Goal: Navigation & Orientation: Understand site structure

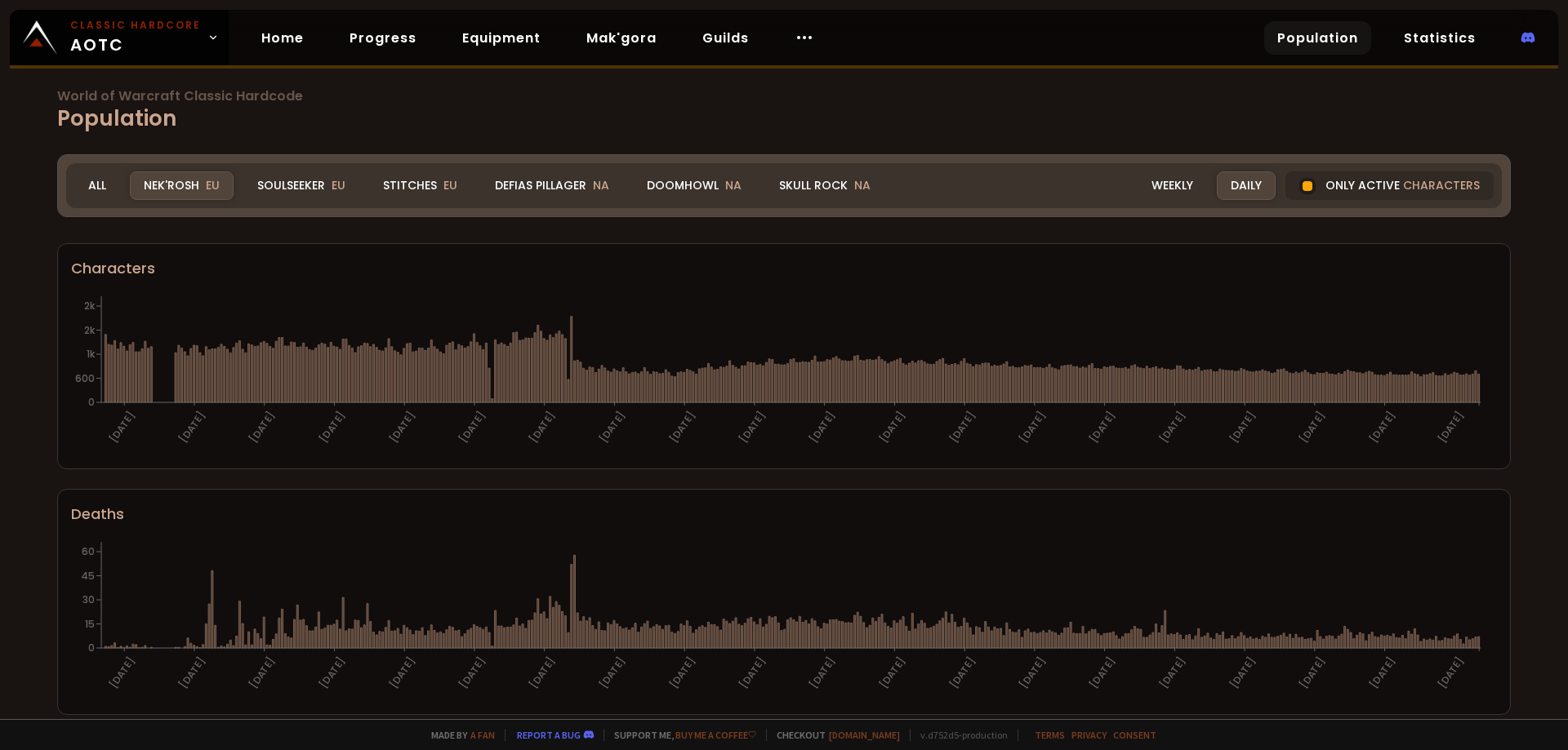
click at [1337, 179] on div "Only active characters" at bounding box center [1390, 186] width 209 height 28
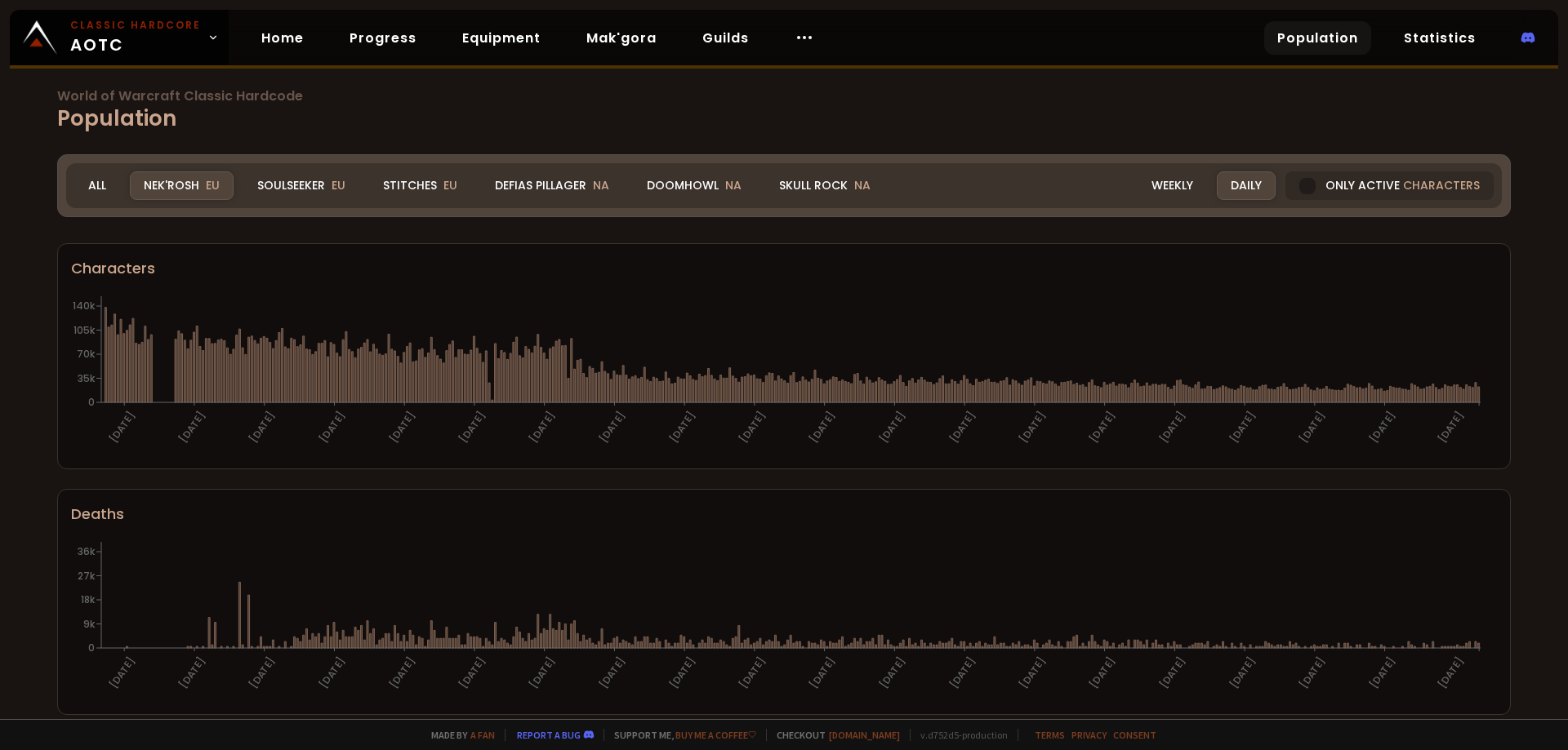
click at [1225, 181] on div "Daily" at bounding box center [1246, 186] width 59 height 28
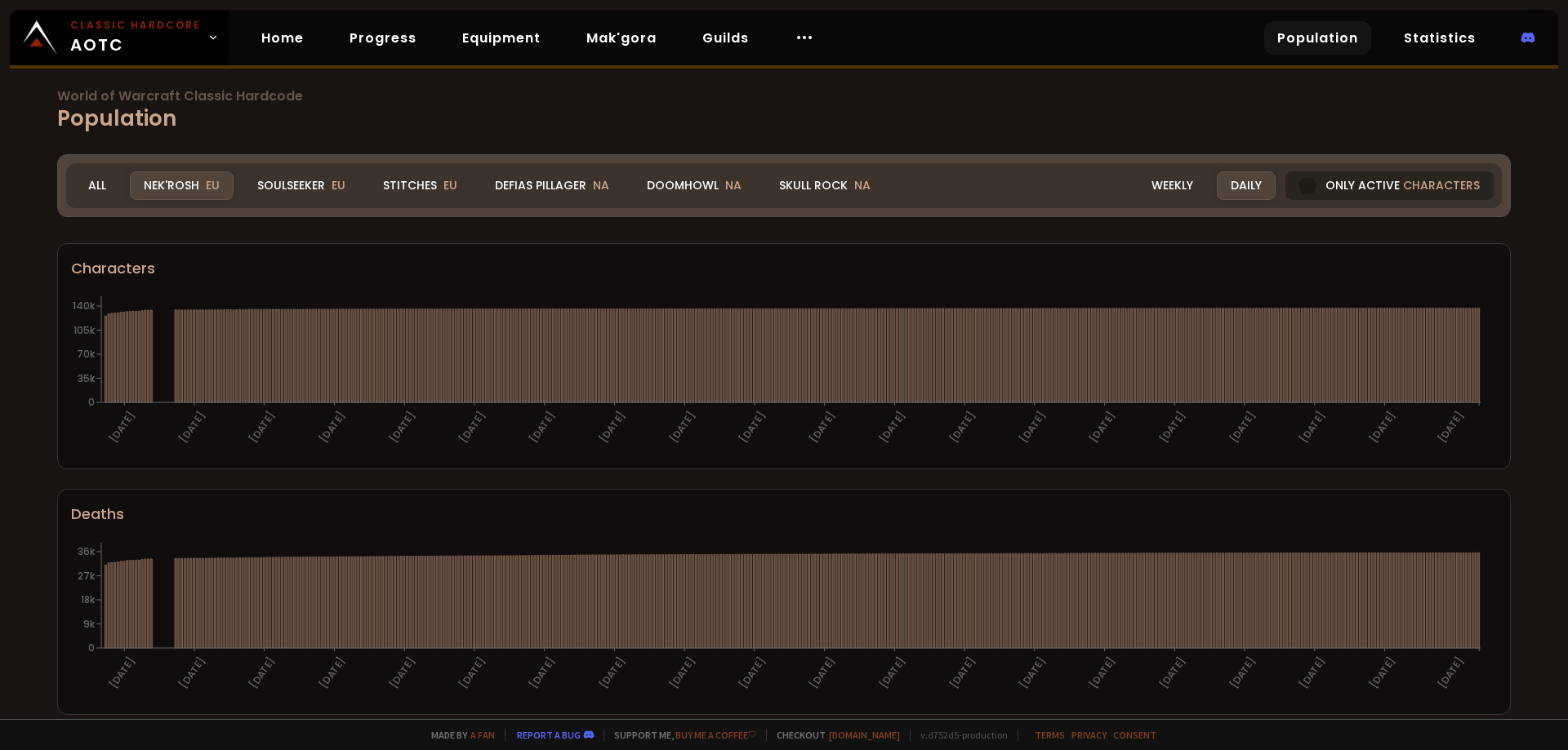
click at [1307, 185] on div "Only active characters" at bounding box center [1390, 186] width 209 height 28
click at [1339, 185] on div "Only active characters" at bounding box center [1390, 186] width 209 height 28
click at [1421, 34] on link "Statistics" at bounding box center [1439, 37] width 98 height 33
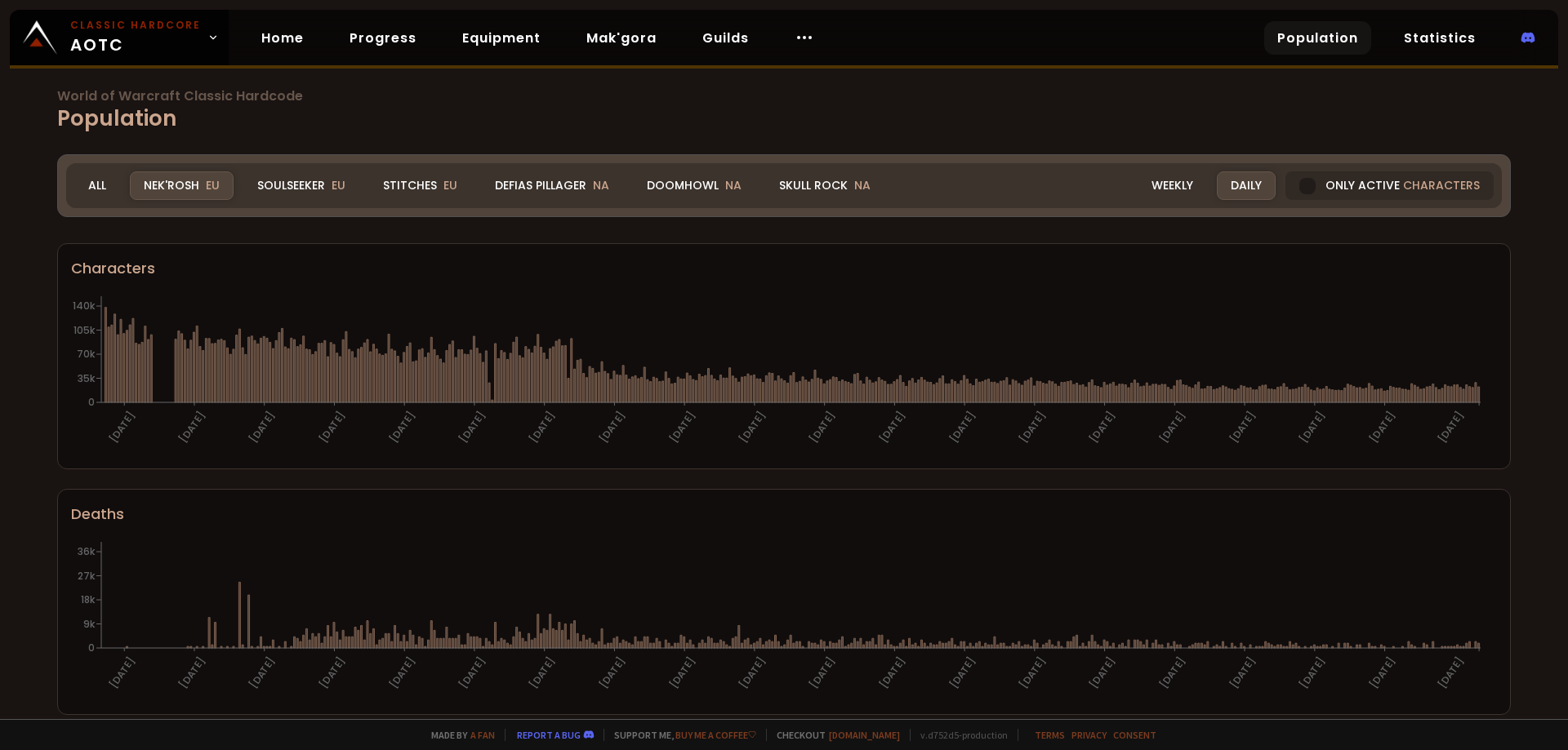
drag, startPoint x: 773, startPoint y: 116, endPoint x: 768, endPoint y: 123, distance: 8.6
click at [773, 116] on h1 "World of Warcraft Classic Hardcode Population" at bounding box center [784, 112] width 1454 height 45
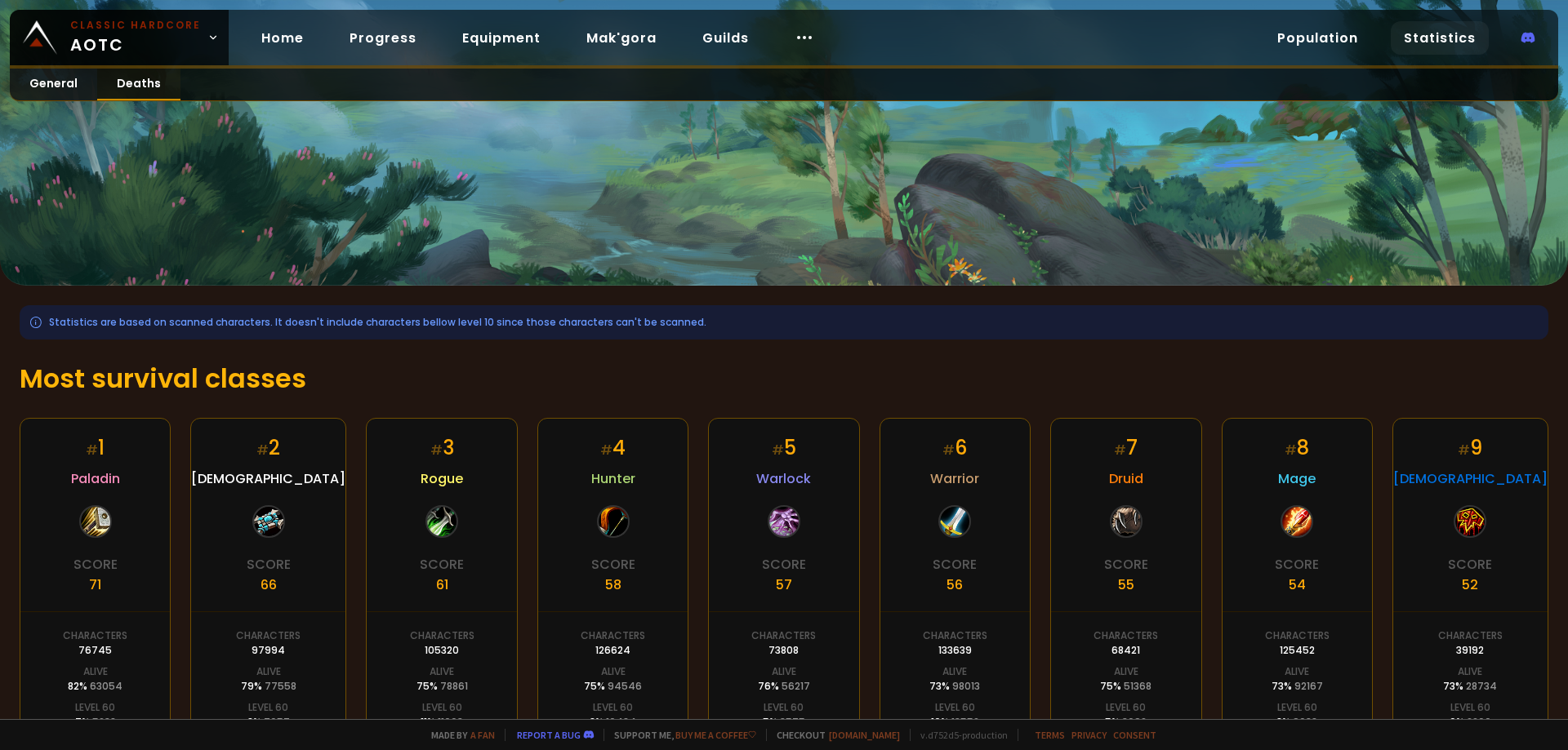
click at [133, 84] on link "Deaths" at bounding box center [138, 84] width 83 height 32
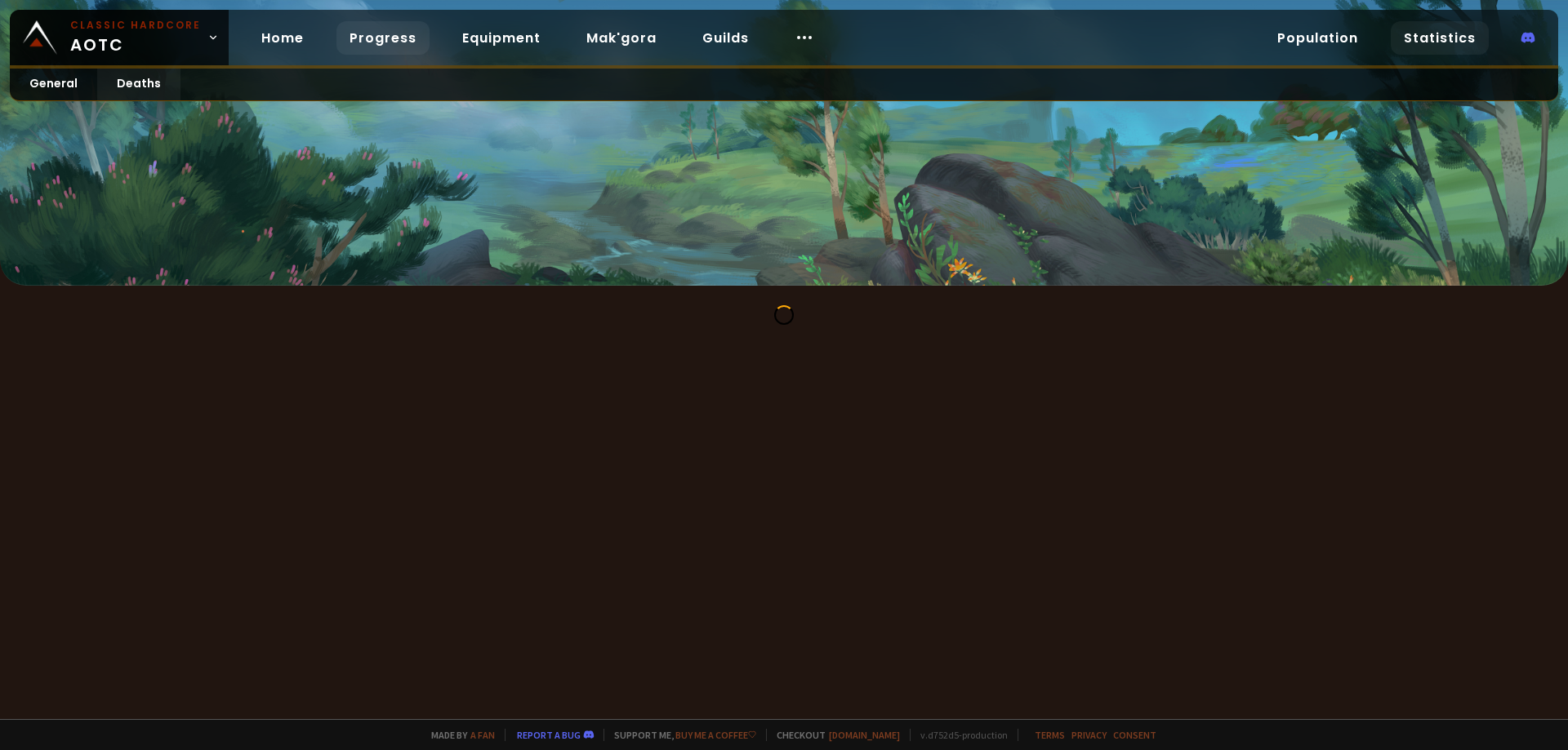
click at [386, 38] on link "Progress" at bounding box center [383, 37] width 93 height 33
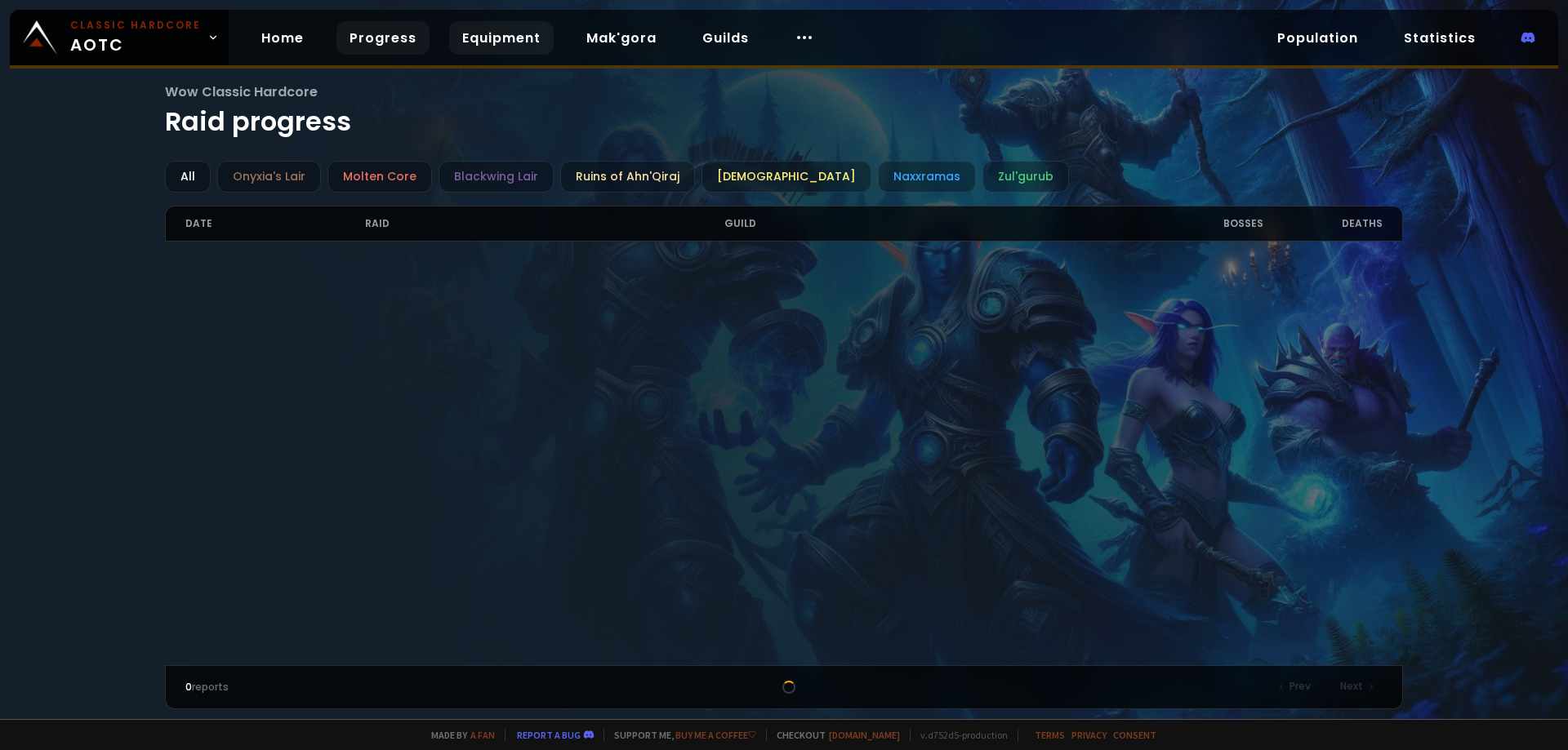
click at [498, 31] on link "Equipment" at bounding box center [502, 37] width 104 height 33
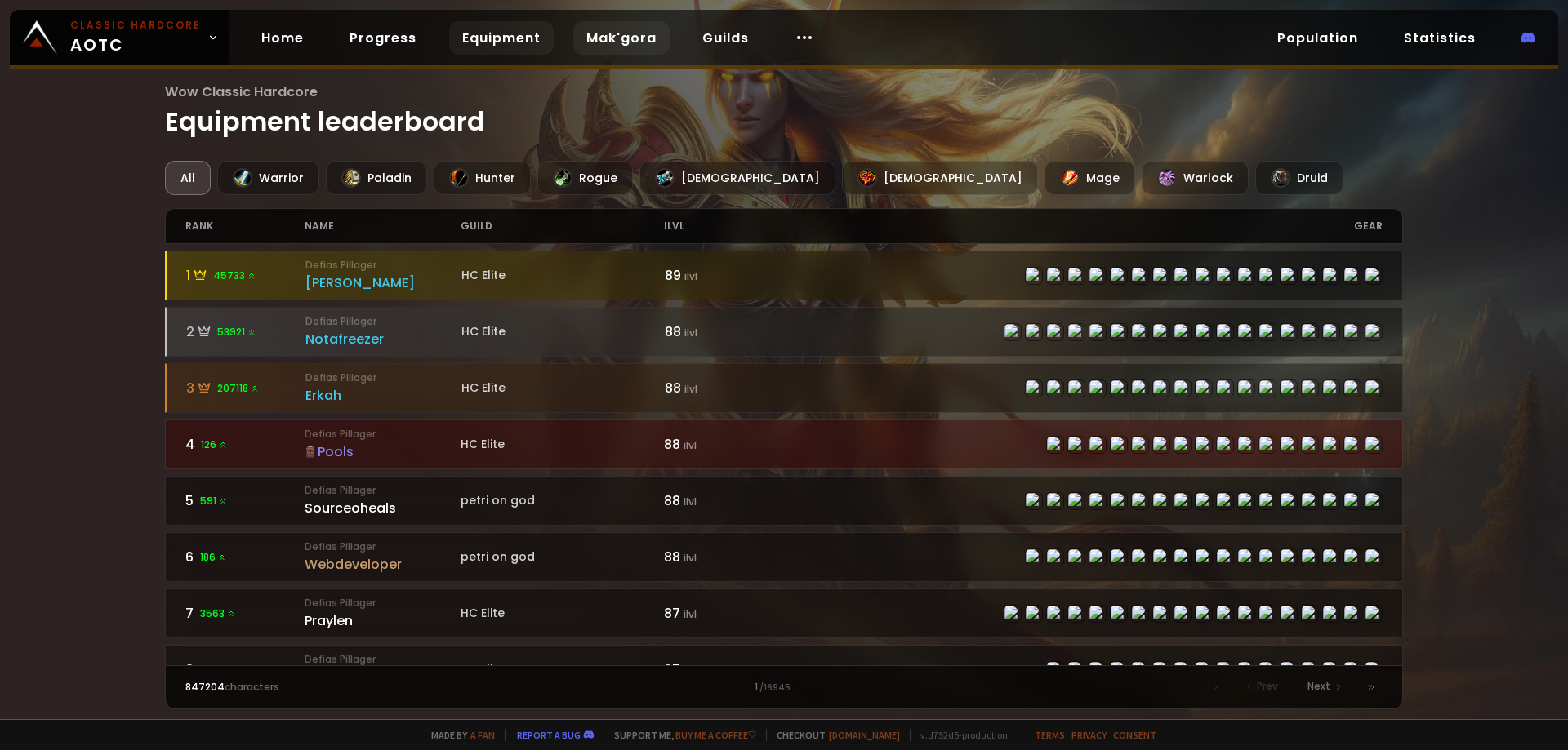
click at [618, 37] on link "Mak'gora" at bounding box center [621, 37] width 97 height 33
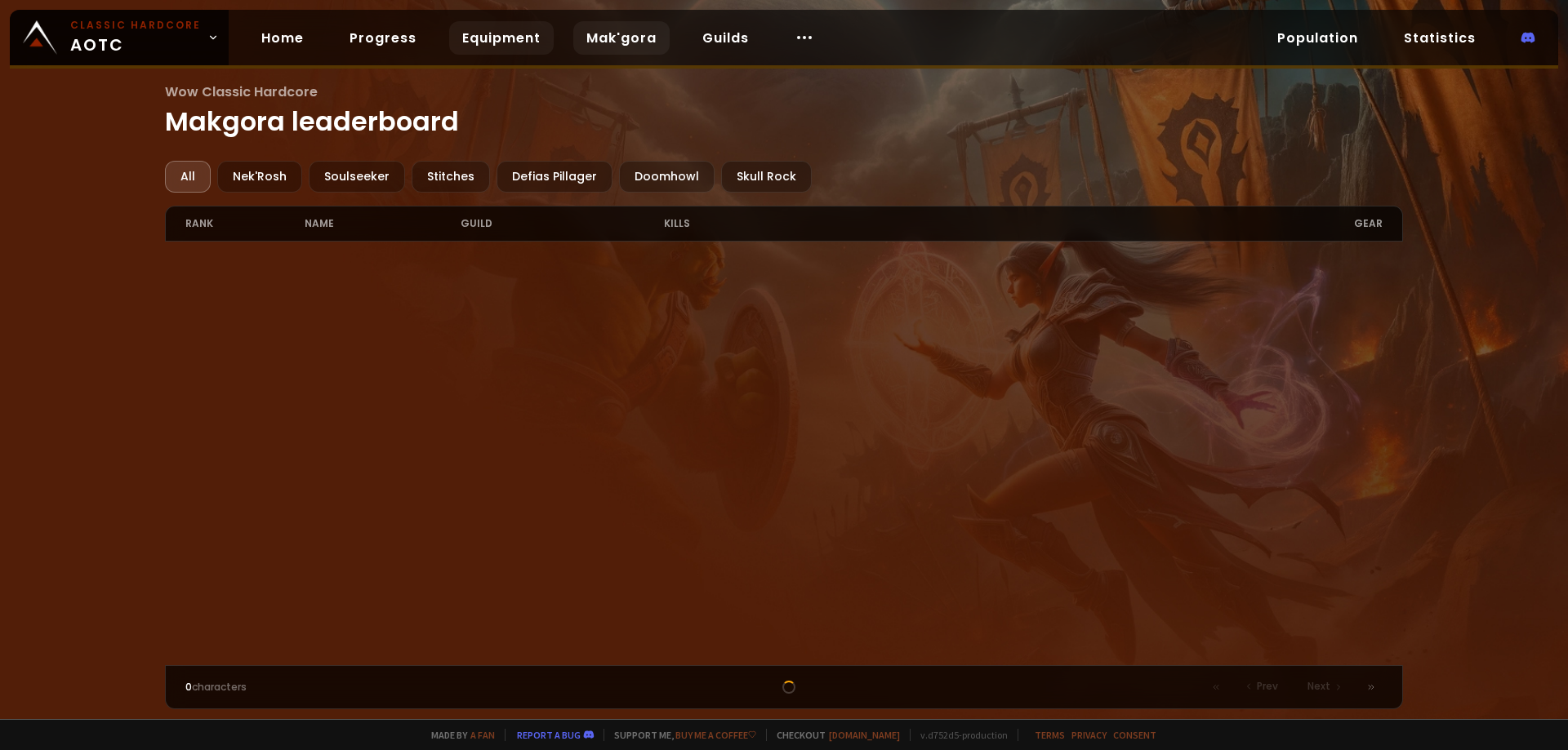
click at [476, 42] on link "Equipment" at bounding box center [502, 37] width 104 height 33
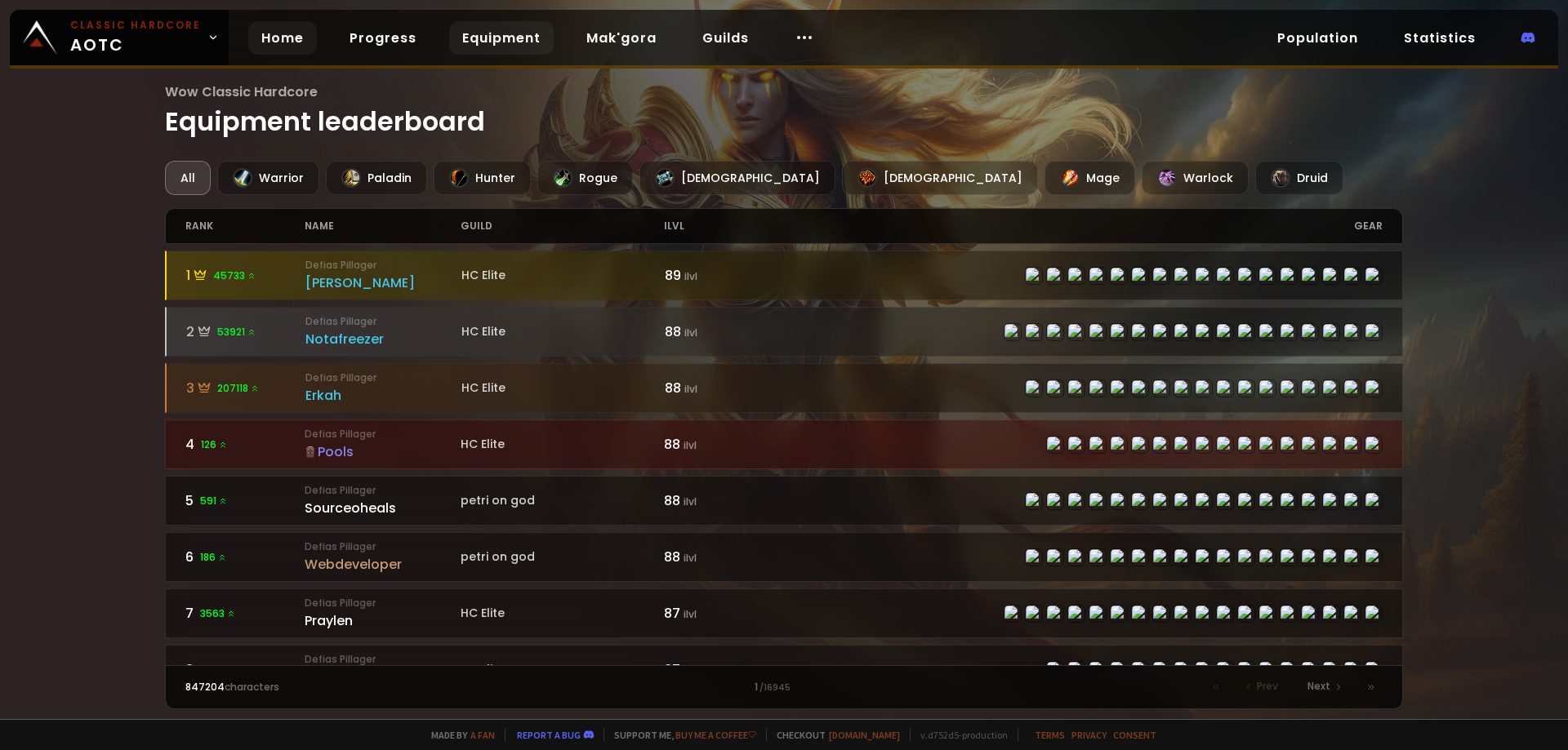
click at [264, 34] on link "Home" at bounding box center [283, 37] width 68 height 33
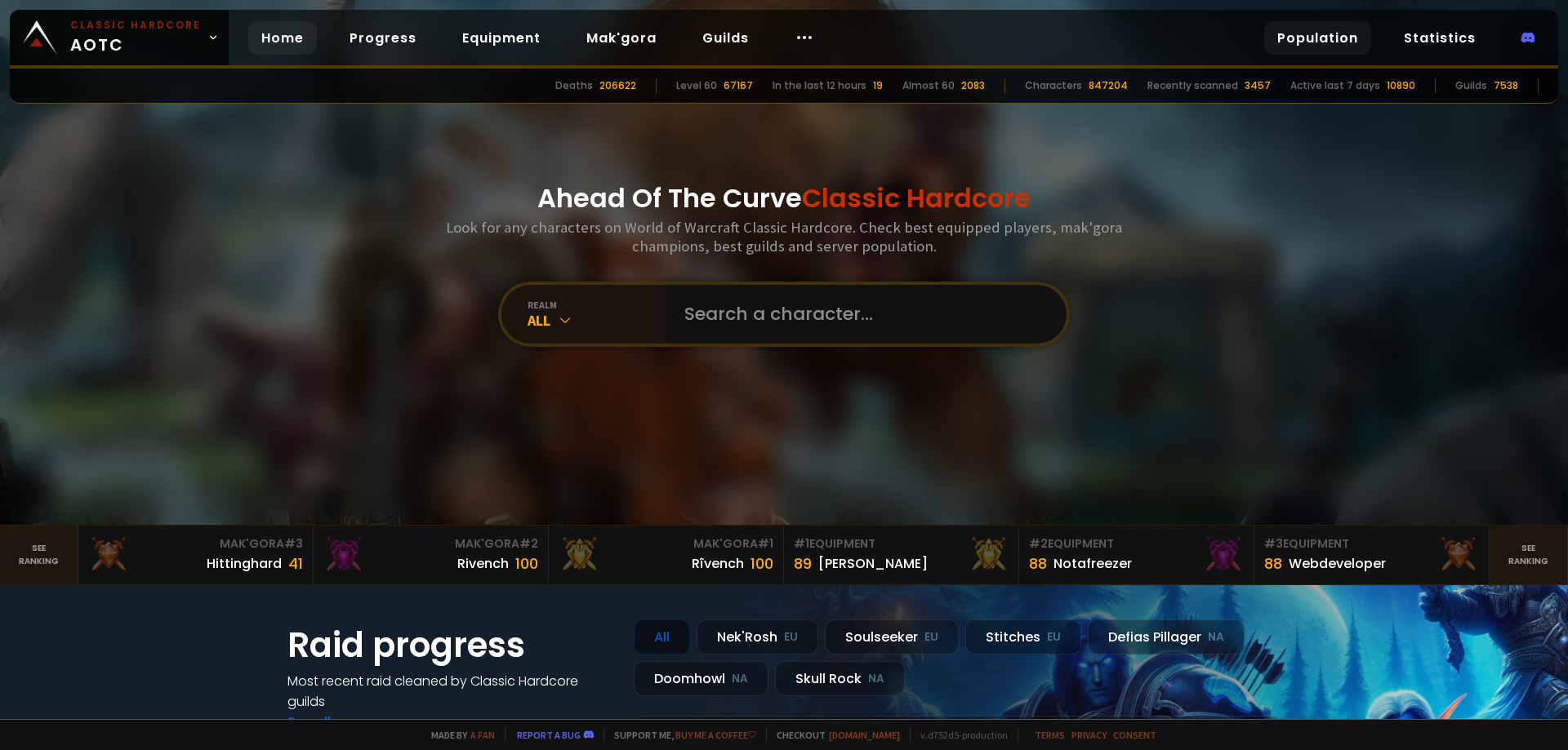
click at [1331, 34] on link "Population" at bounding box center [1318, 37] width 107 height 33
